Goal: Check status

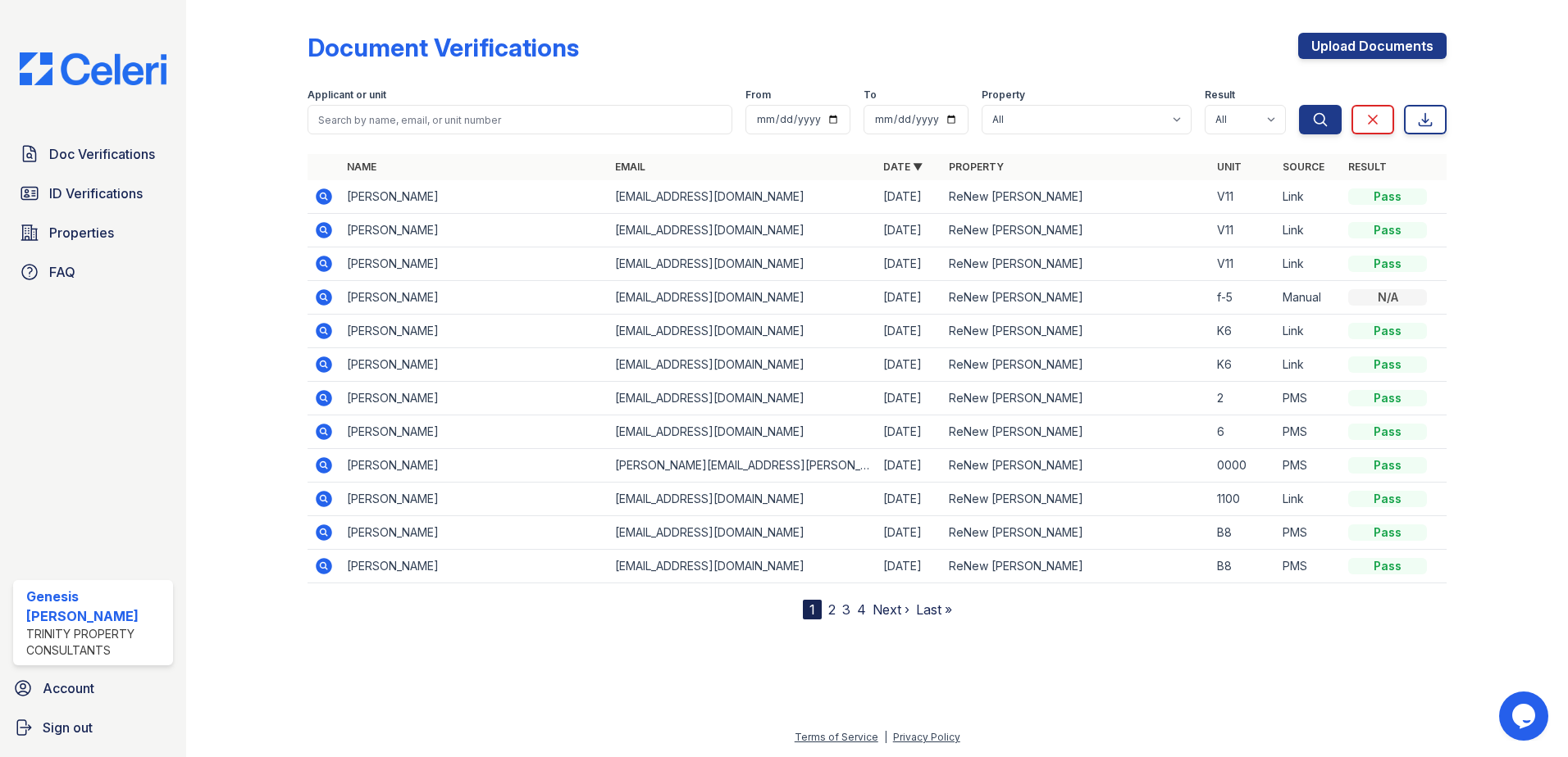
click at [1391, 298] on div "N/A" at bounding box center [1387, 297] width 79 height 17
click at [319, 297] on icon at bounding box center [324, 297] width 17 height 17
